Goal: Task Accomplishment & Management: Manage account settings

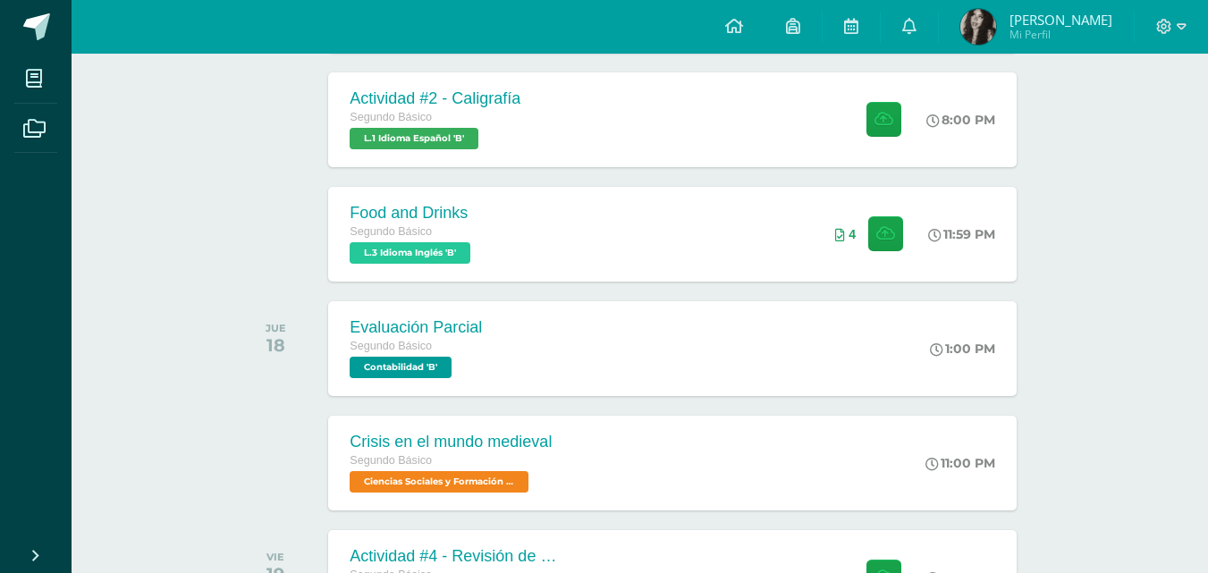
scroll to position [804, 0]
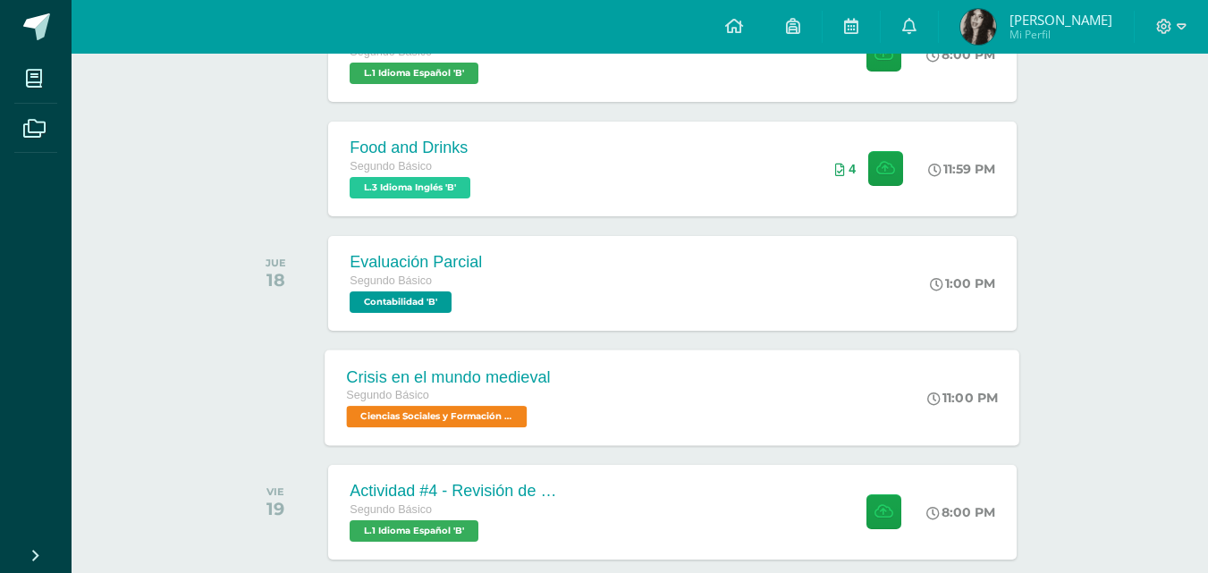
click at [863, 385] on div "Crisis en el mundo medieval Segundo Básico Ciencias Sociales y Formación Ciudad…" at bounding box center [673, 398] width 695 height 96
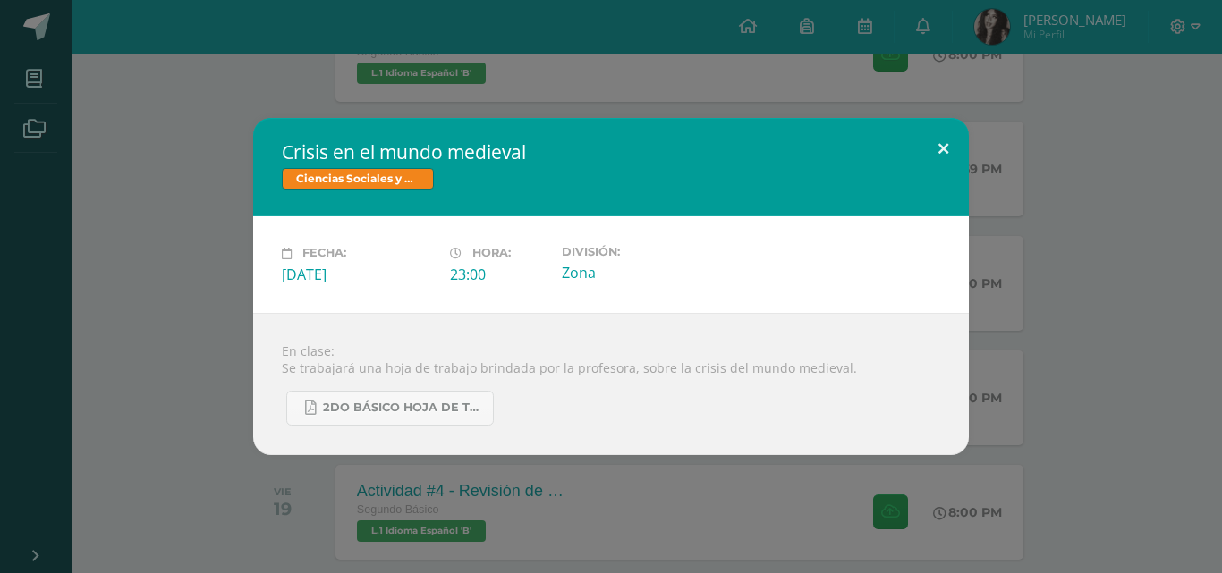
click at [947, 149] on button at bounding box center [943, 148] width 51 height 61
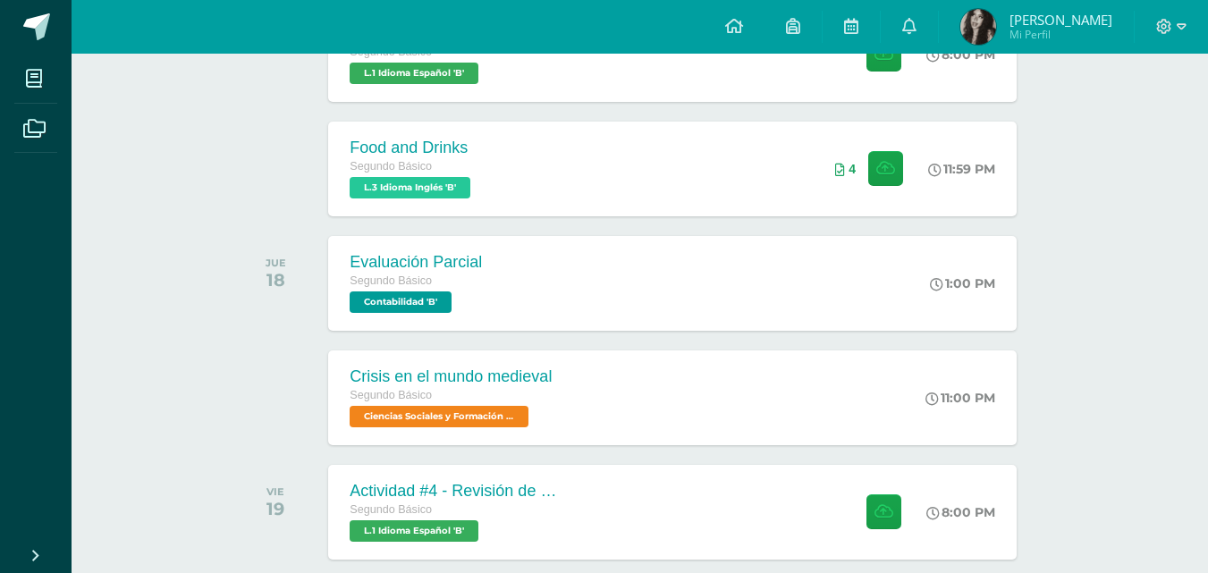
scroll to position [0, 0]
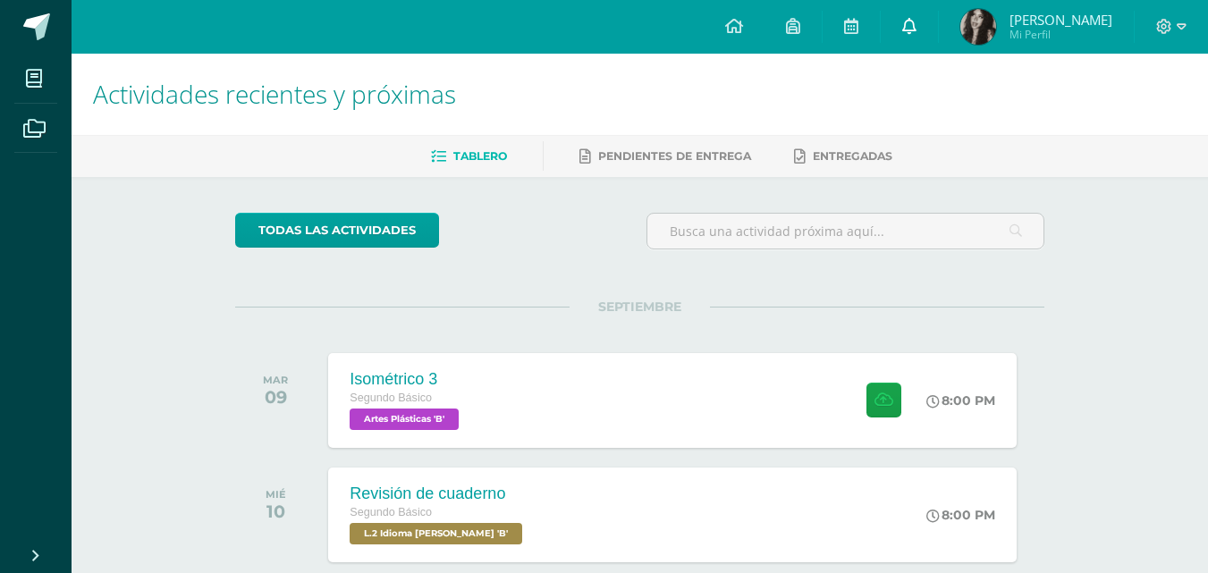
click at [910, 26] on icon at bounding box center [909, 26] width 14 height 16
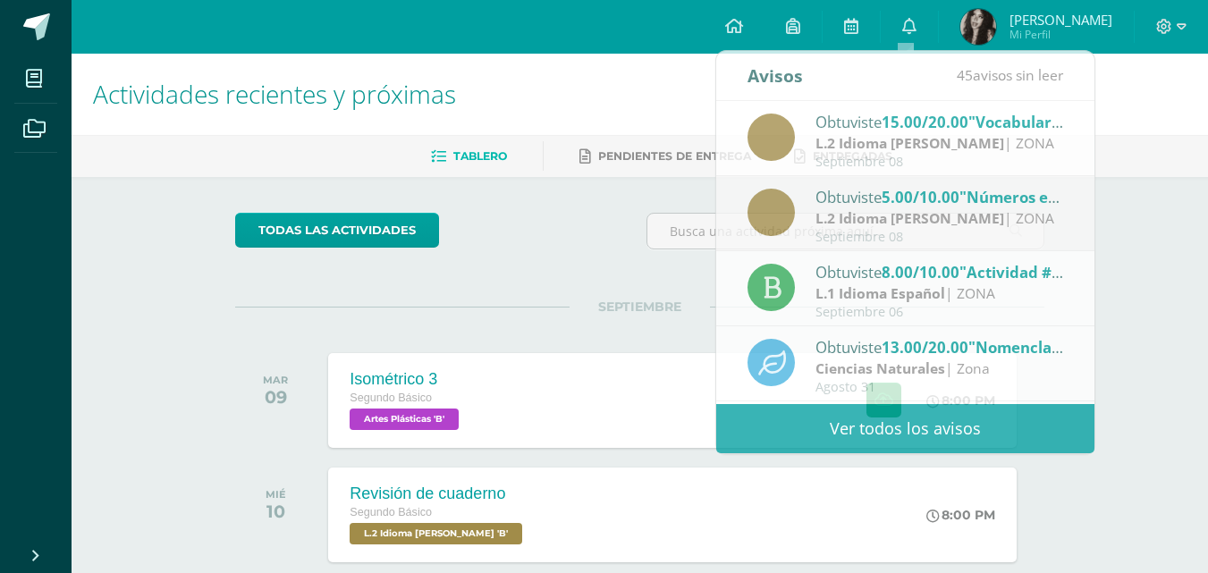
click at [977, 33] on img at bounding box center [978, 27] width 36 height 36
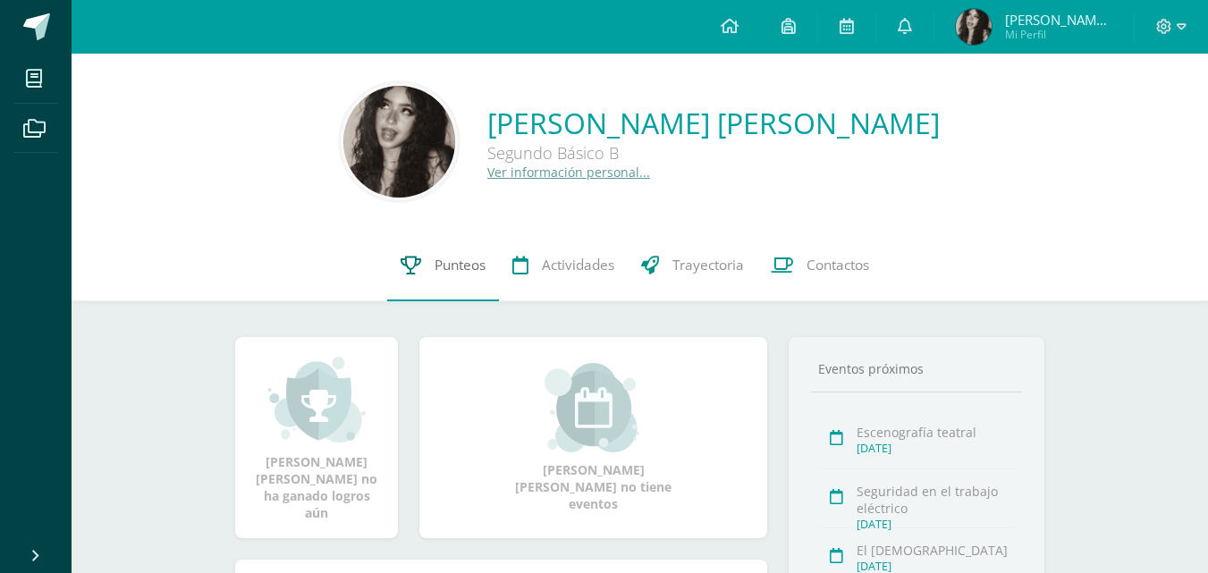
click at [458, 281] on link "Punteos" at bounding box center [443, 266] width 112 height 72
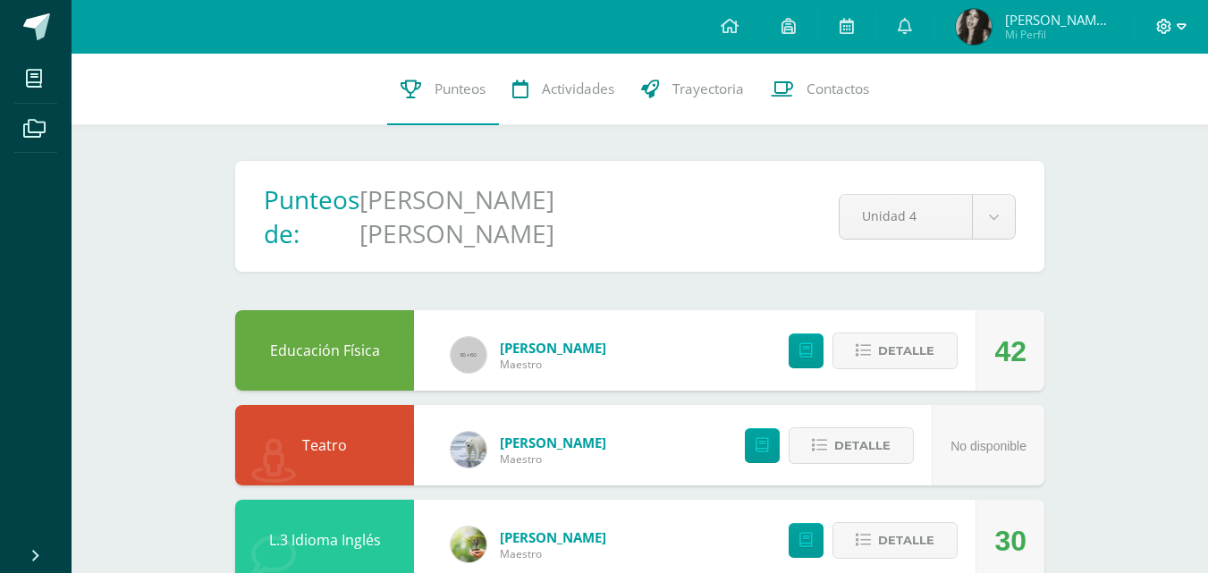
click at [1178, 21] on icon at bounding box center [1182, 27] width 10 height 16
click at [1111, 126] on span "Cerrar sesión" at bounding box center [1125, 122] width 80 height 17
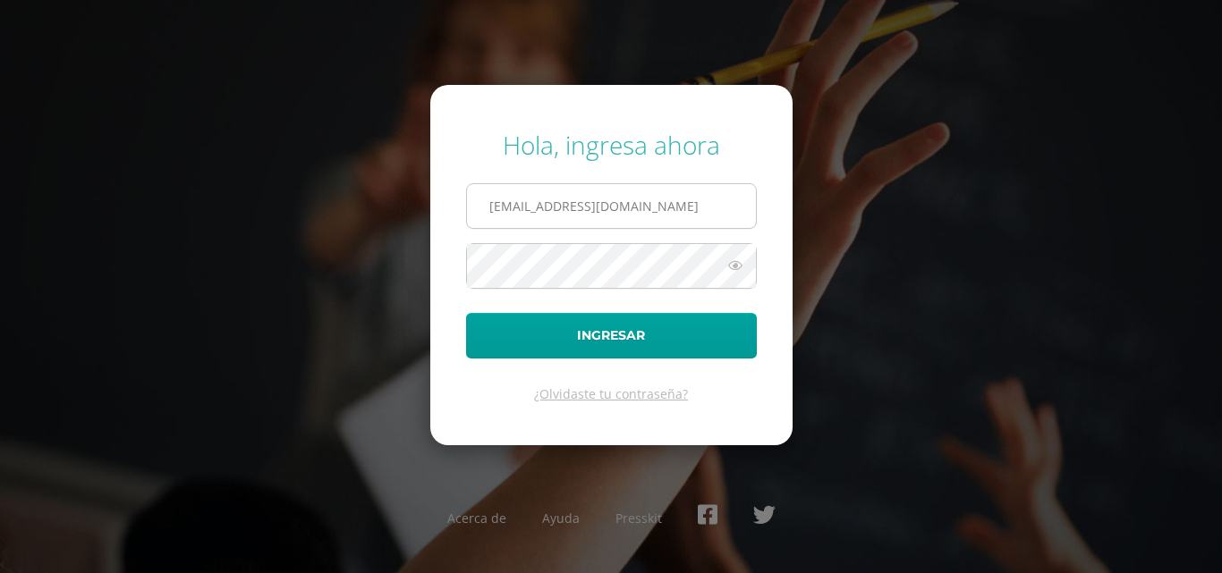
click at [631, 195] on input "2021225@laestrella.edu.gt" at bounding box center [611, 206] width 289 height 44
type input "2021058@laestrella.edu.gt"
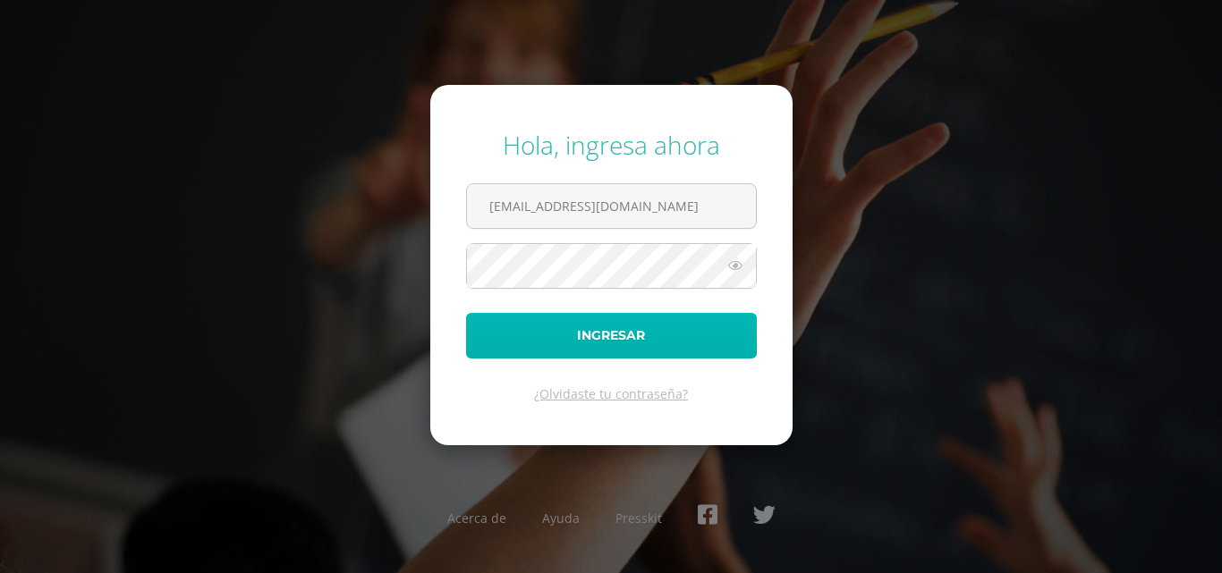
click at [591, 340] on button "Ingresar" at bounding box center [611, 336] width 291 height 46
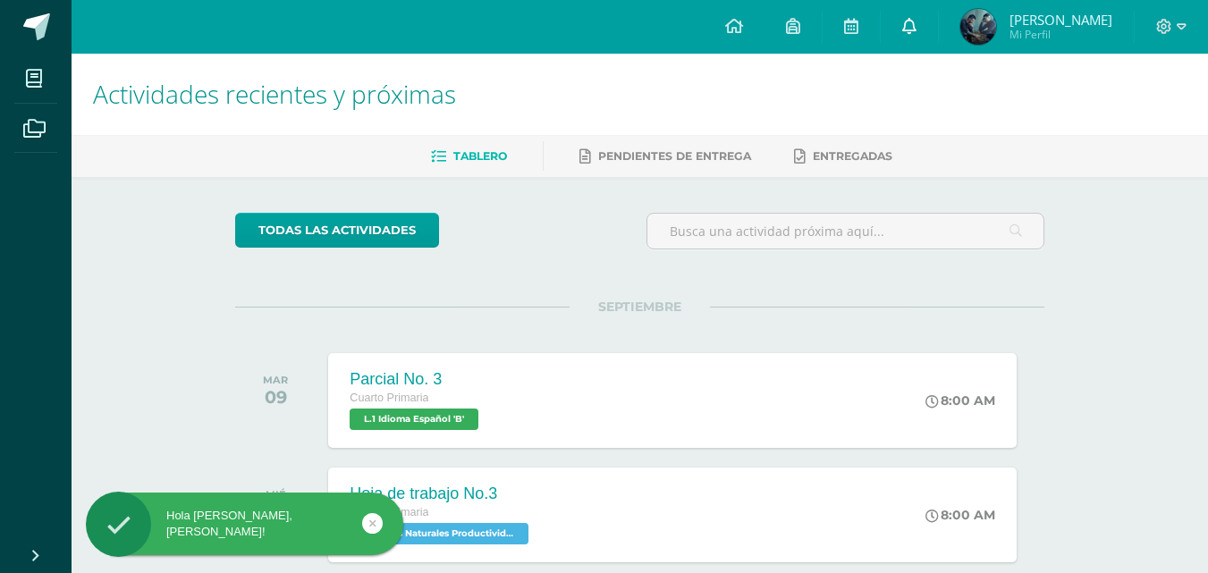
click at [932, 24] on link at bounding box center [909, 27] width 57 height 54
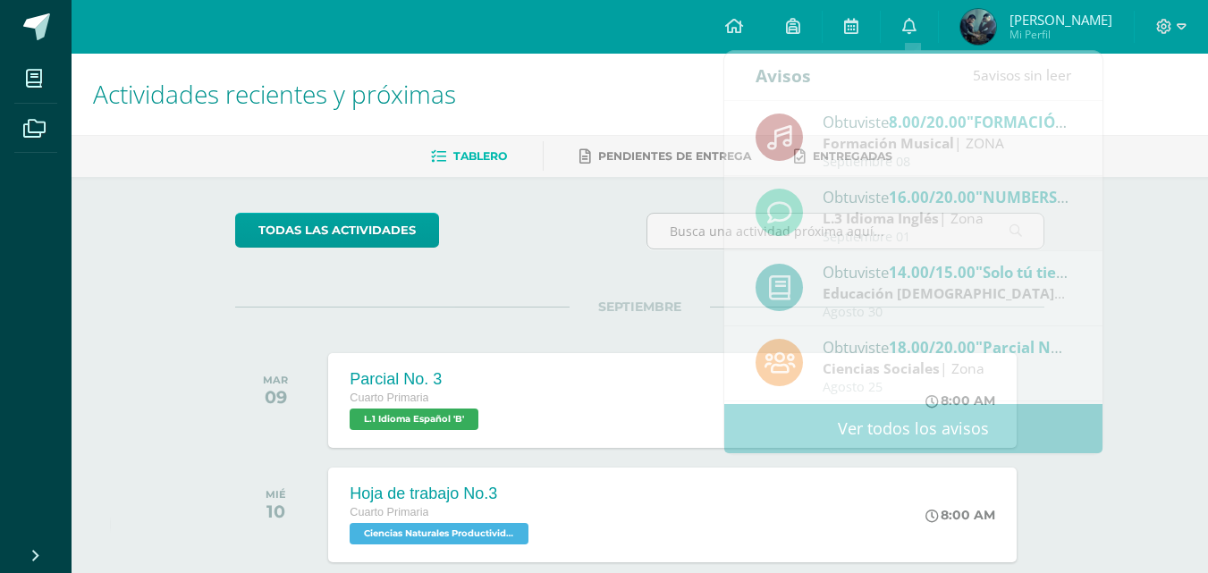
click at [342, 116] on h1 "Actividades recientes y próximas" at bounding box center [640, 94] width 1094 height 81
